Goal: Navigation & Orientation: Find specific page/section

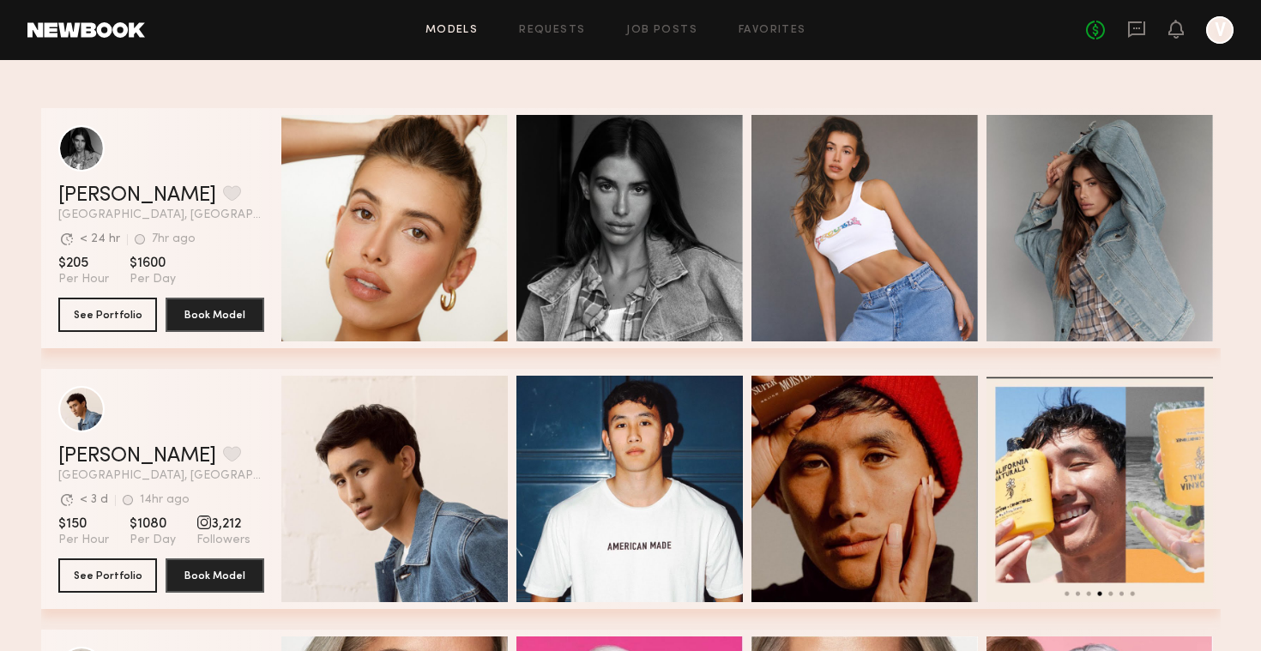
click at [1220, 33] on div at bounding box center [1219, 29] width 27 height 27
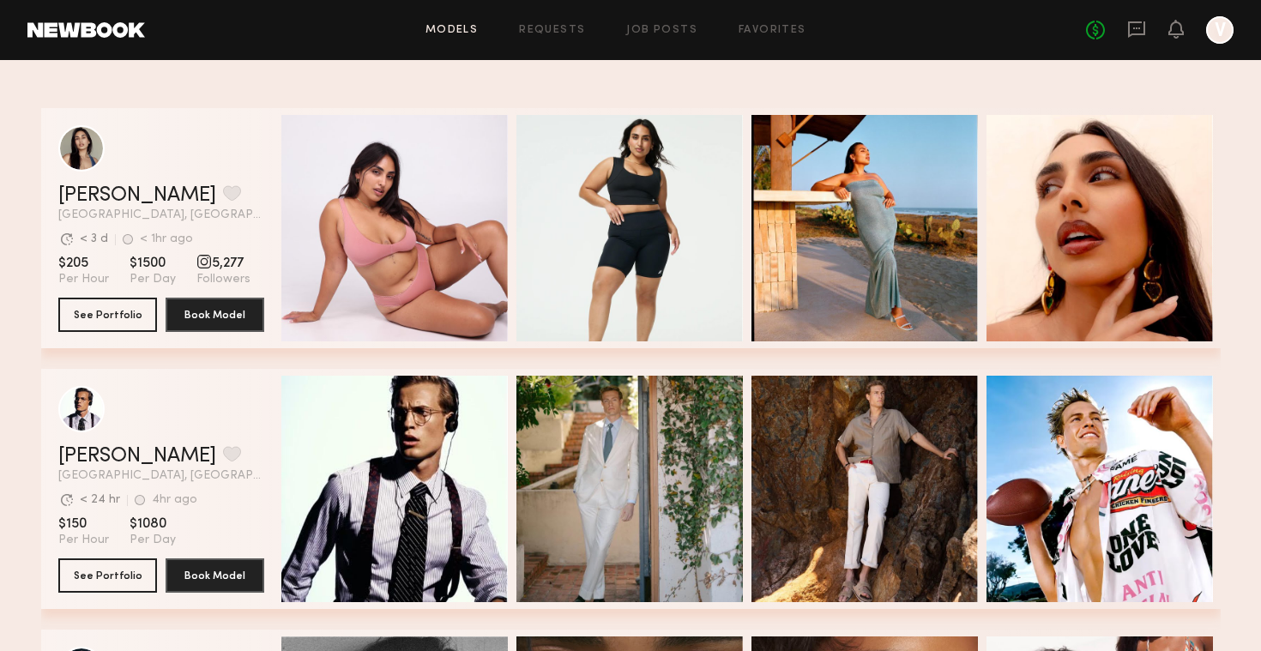
click at [1220, 33] on div at bounding box center [1219, 29] width 27 height 27
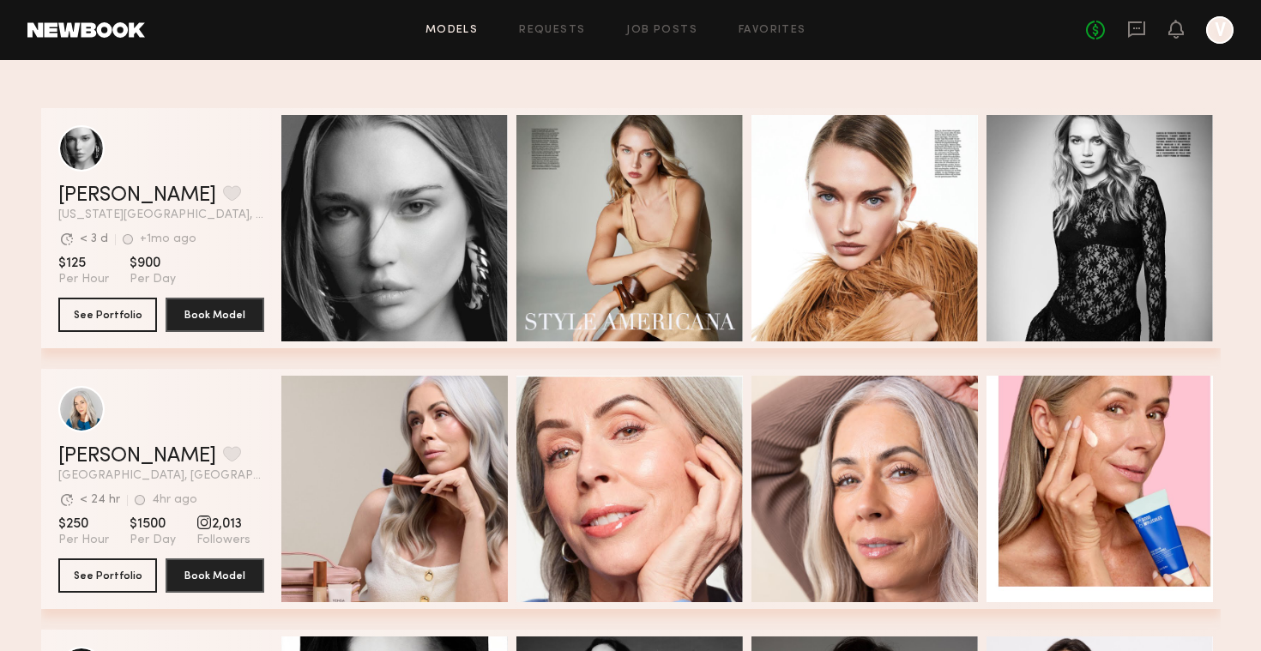
click at [1224, 31] on div at bounding box center [1219, 29] width 27 height 27
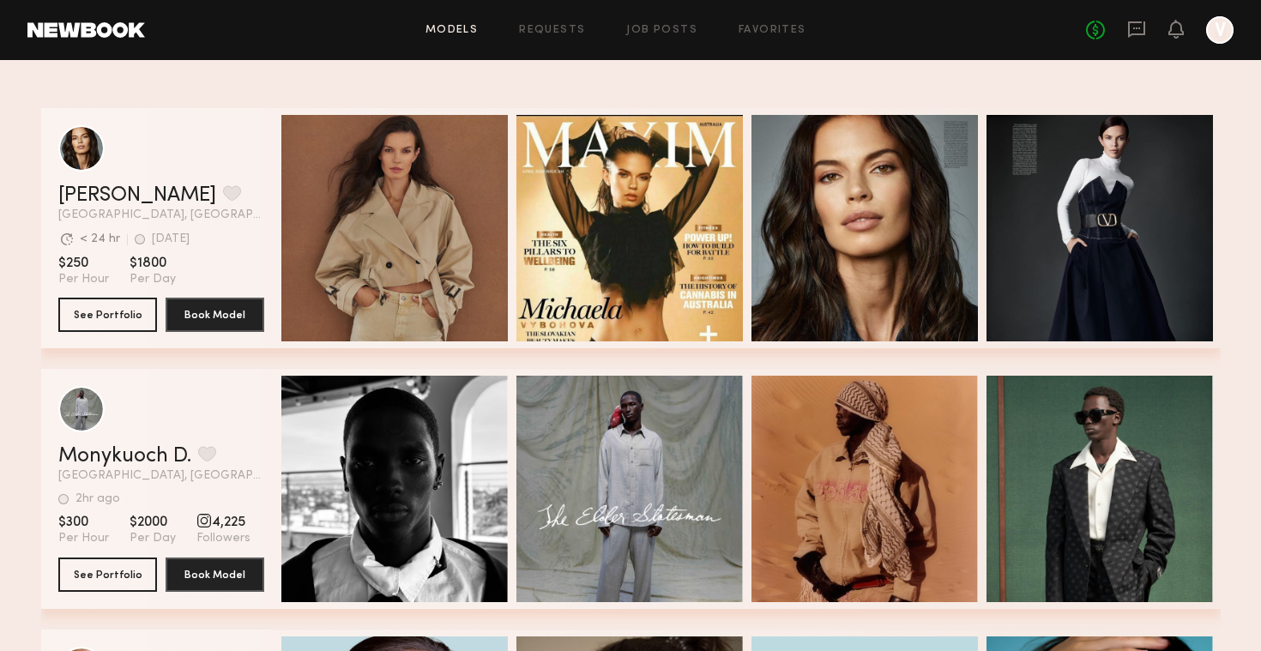
click at [1220, 28] on div at bounding box center [1219, 29] width 27 height 27
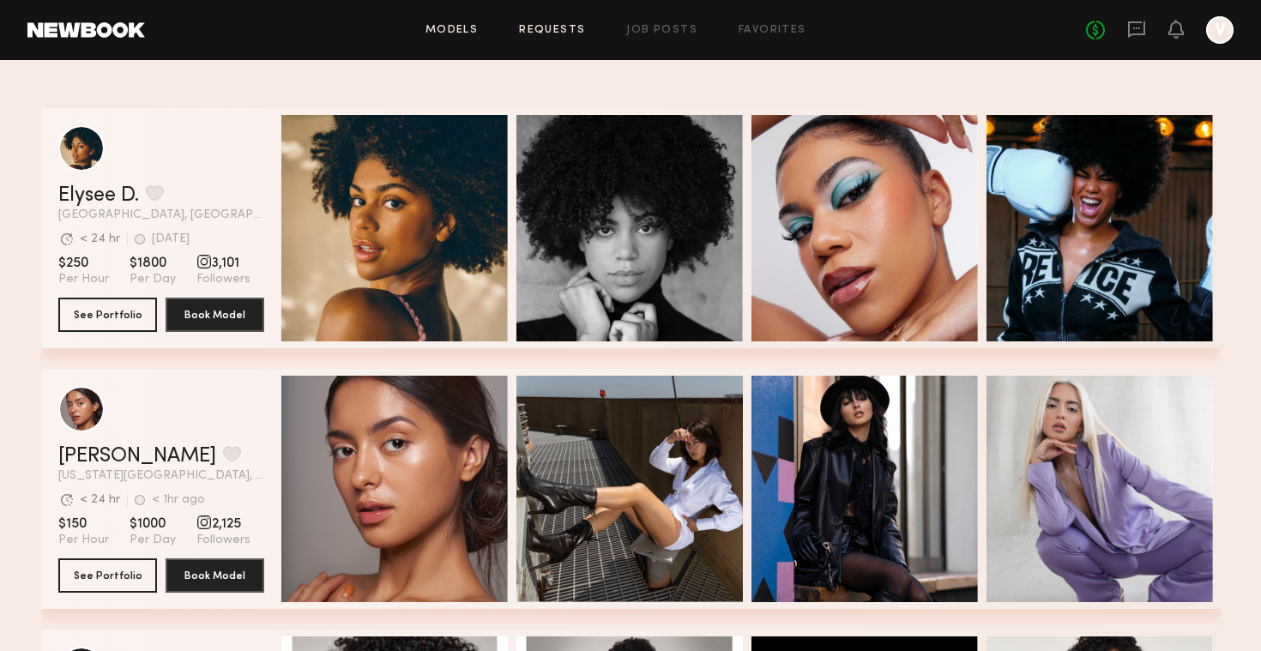
click at [546, 34] on link "Requests" at bounding box center [552, 30] width 66 height 11
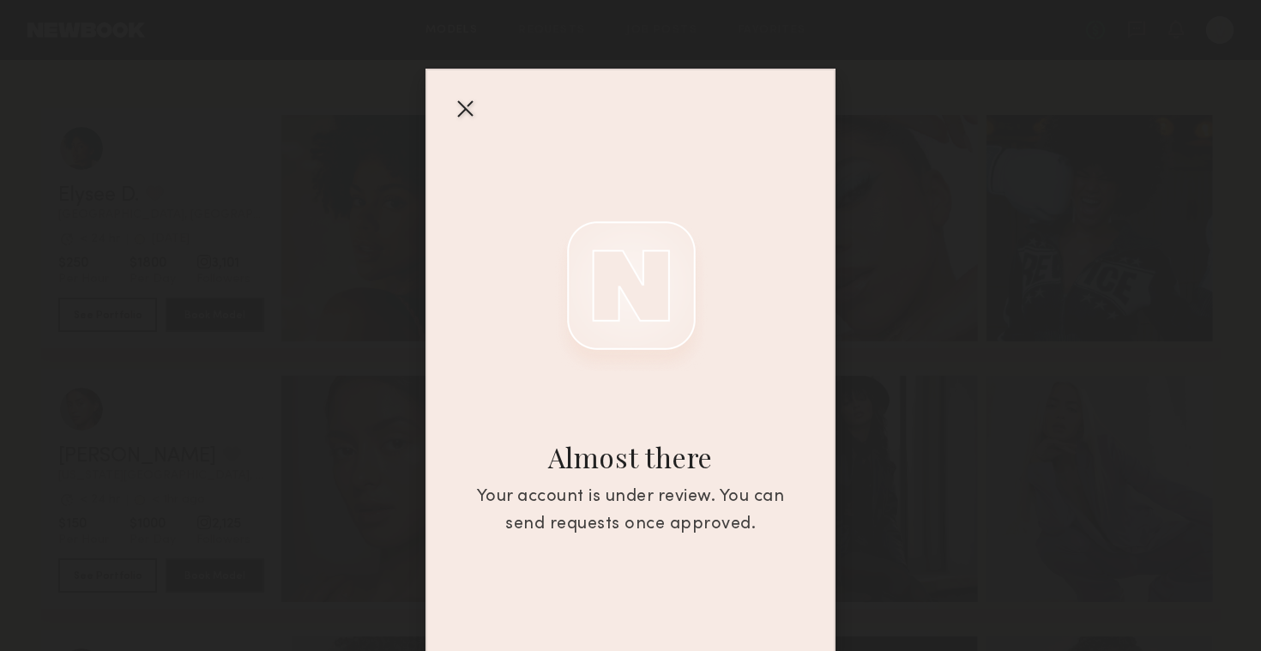
click at [466, 105] on div at bounding box center [464, 107] width 27 height 27
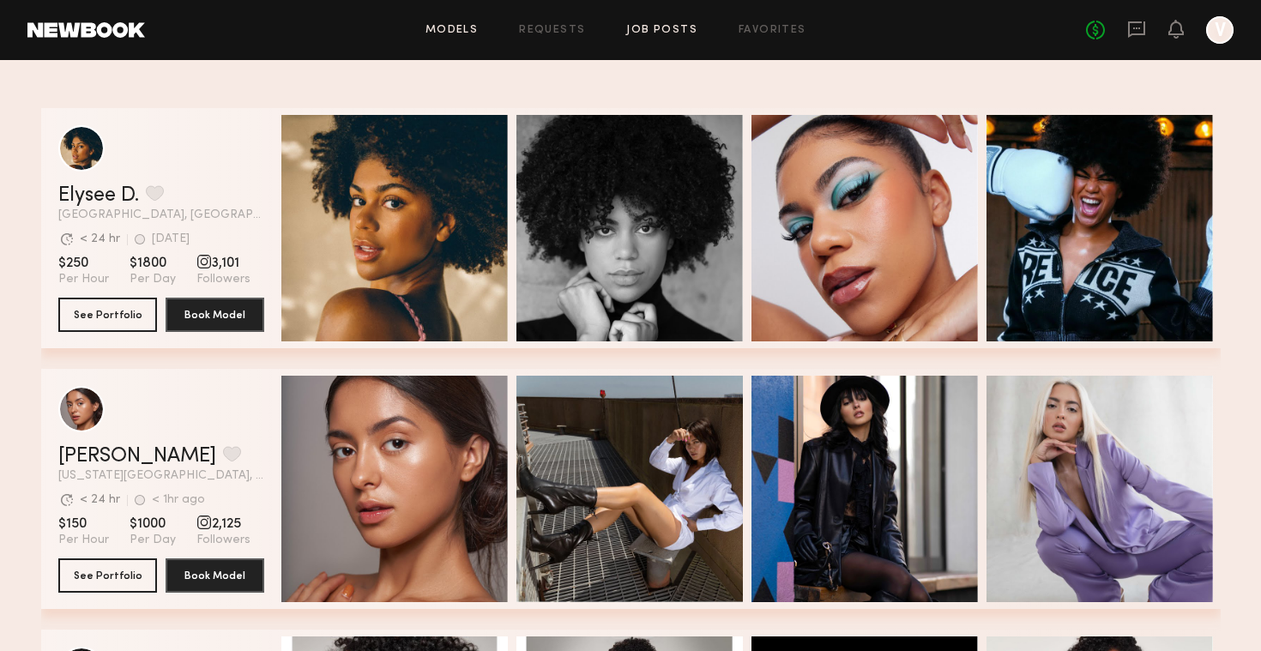
click at [659, 28] on link "Job Posts" at bounding box center [661, 30] width 71 height 11
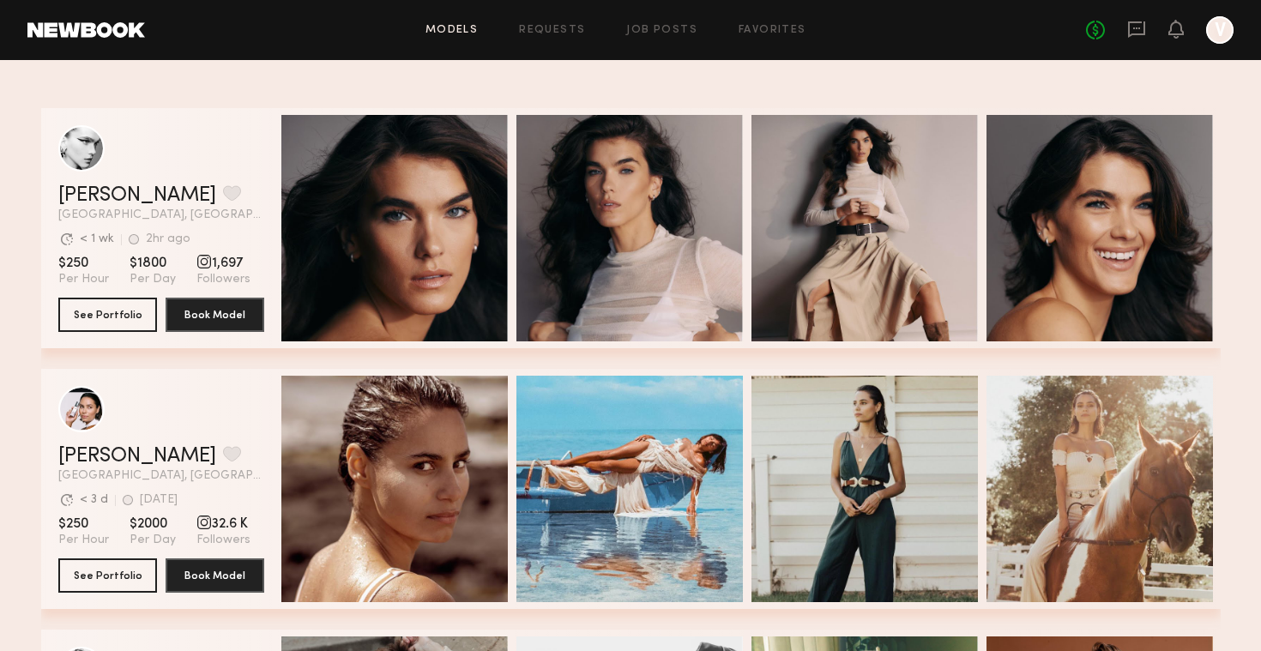
click at [776, 21] on div "Models Requests Job Posts Favorites Sign Out No fees up to $5,000 V" at bounding box center [689, 29] width 1088 height 27
click at [774, 29] on link "Favorites" at bounding box center [772, 30] width 68 height 11
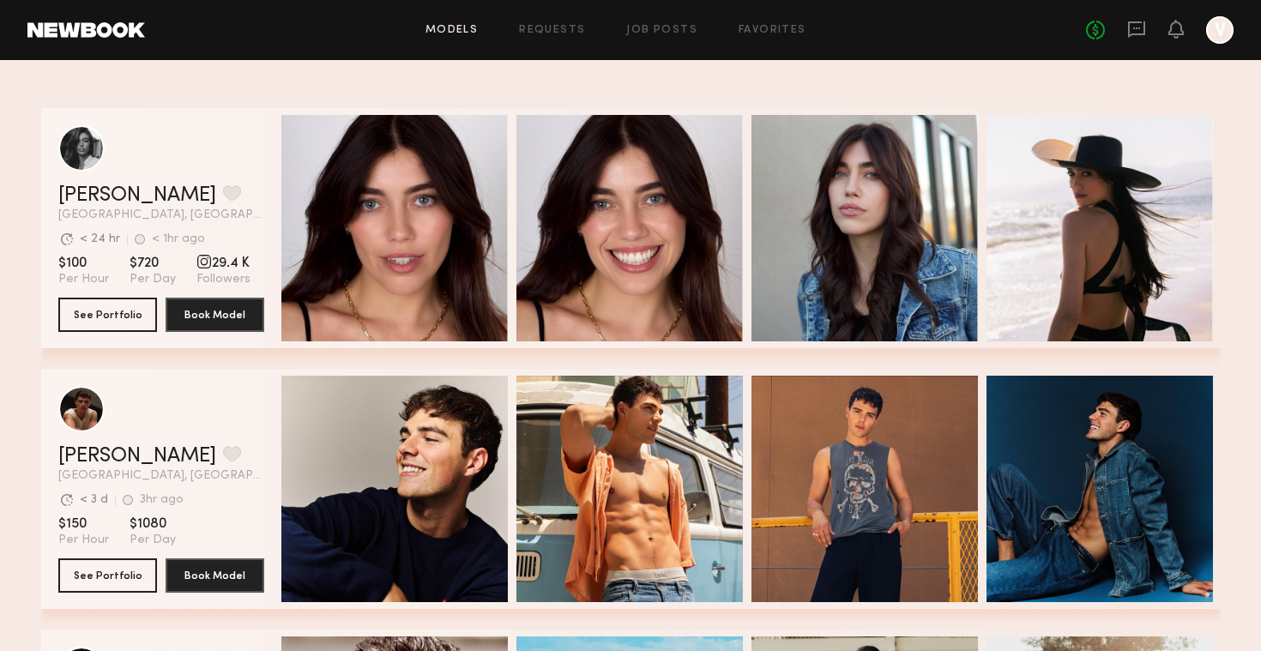
click at [89, 30] on link at bounding box center [86, 29] width 118 height 15
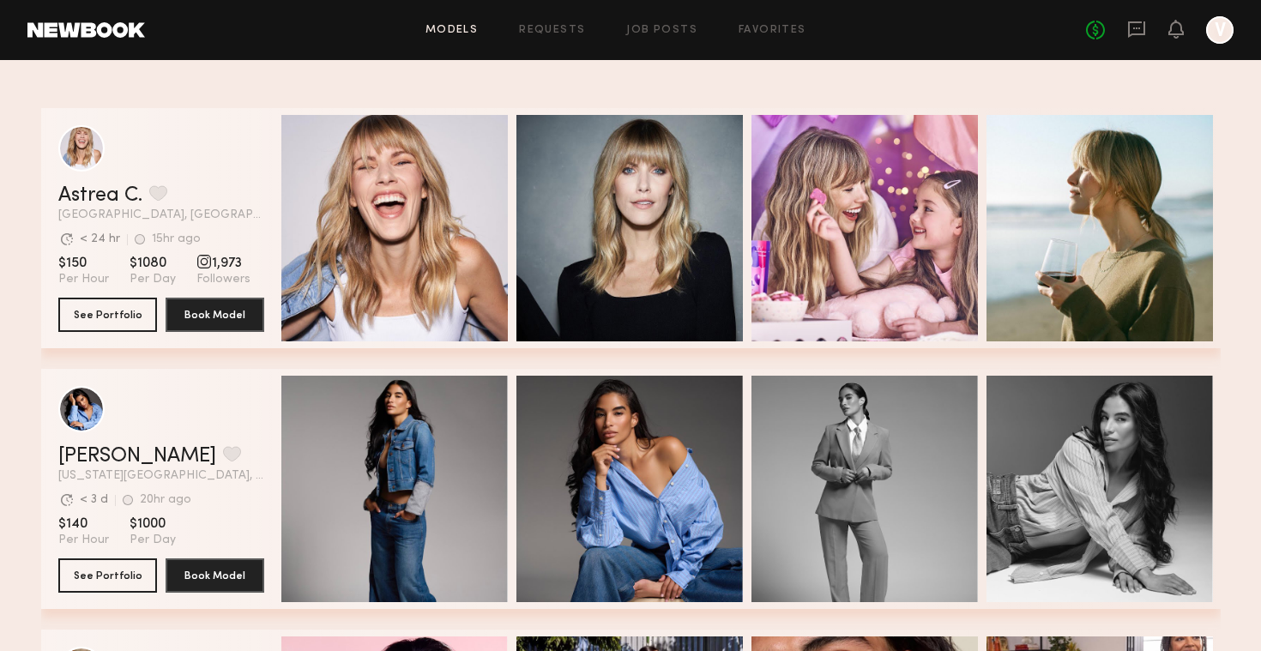
click at [1220, 30] on div at bounding box center [1219, 29] width 27 height 27
